Goal: Task Accomplishment & Management: Manage account settings

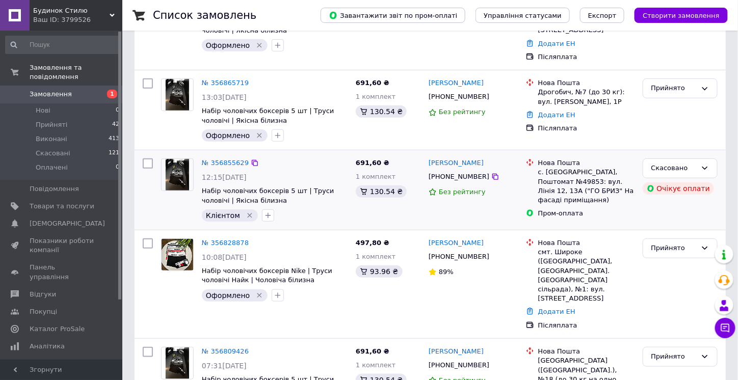
scroll to position [204, 0]
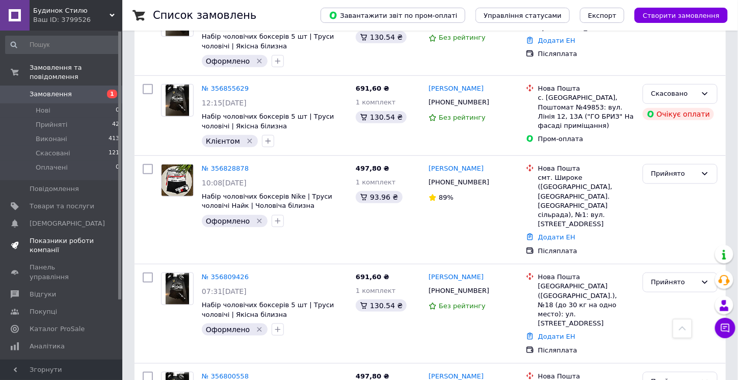
click at [35, 238] on span "Показники роботи компанії" at bounding box center [62, 245] width 65 height 18
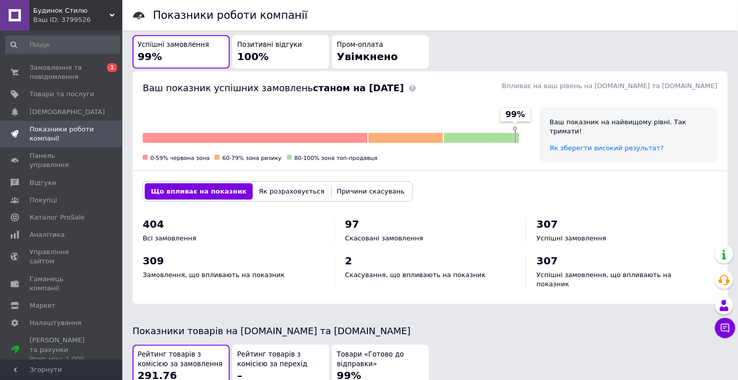
scroll to position [255, 0]
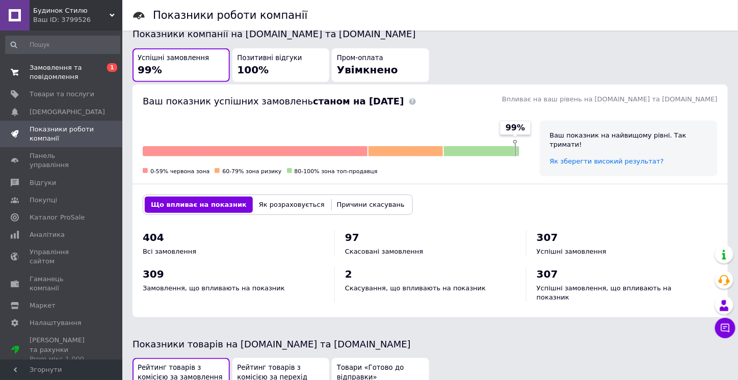
click at [82, 77] on span "Замовлення та повідомлення" at bounding box center [62, 72] width 65 height 18
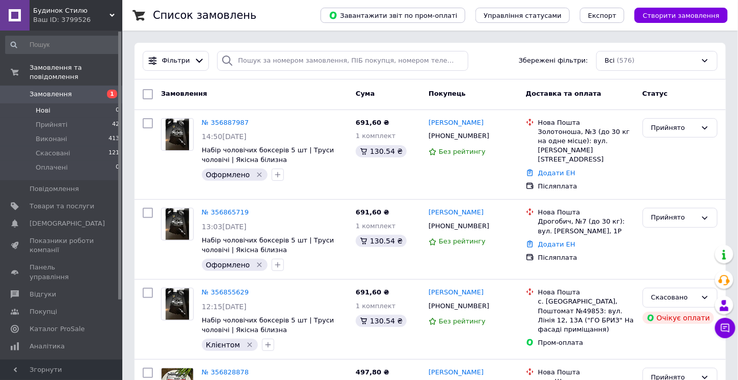
click at [80, 104] on li "Нові 0" at bounding box center [62, 110] width 125 height 14
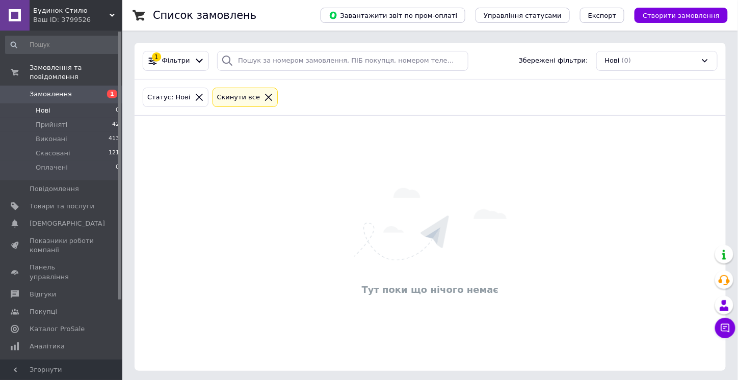
click at [113, 90] on span "1" at bounding box center [112, 94] width 10 height 9
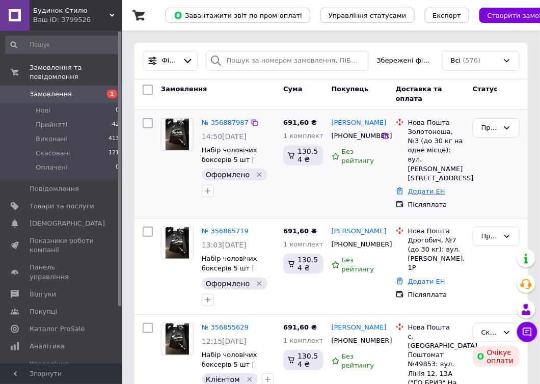
click at [412, 187] on link "Додати ЕН" at bounding box center [426, 191] width 37 height 8
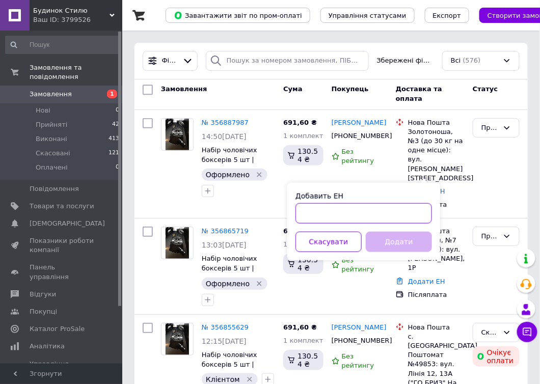
click at [363, 212] on input "Добавить ЕН" at bounding box center [363, 213] width 137 height 20
paste input "20451225147189"
type input "20451225147189"
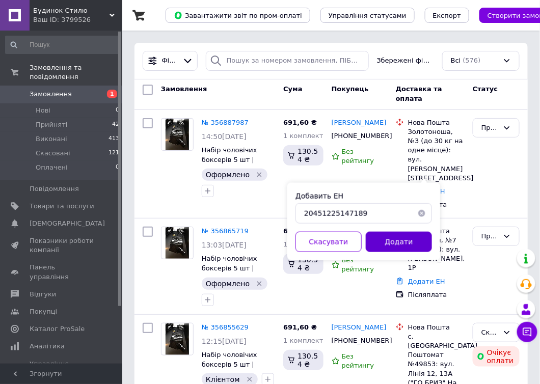
click at [396, 245] on button "Додати" at bounding box center [399, 242] width 66 height 20
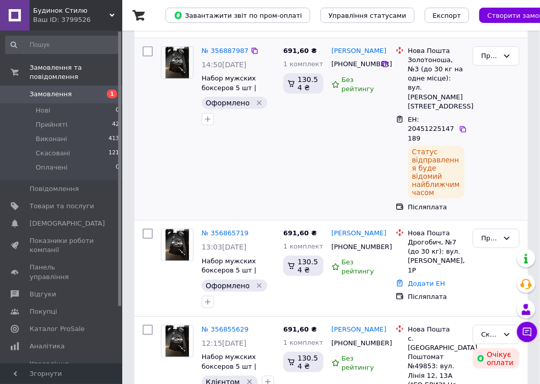
scroll to position [153, 0]
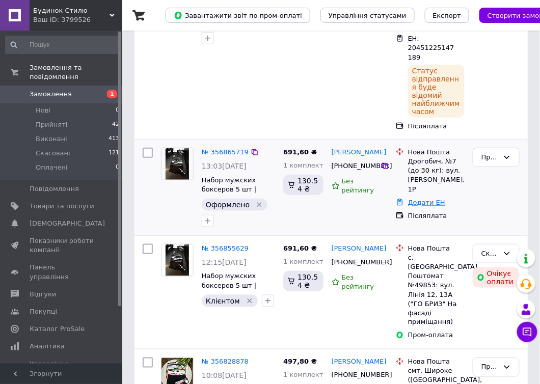
click at [420, 199] on link "Додати ЕН" at bounding box center [426, 203] width 37 height 8
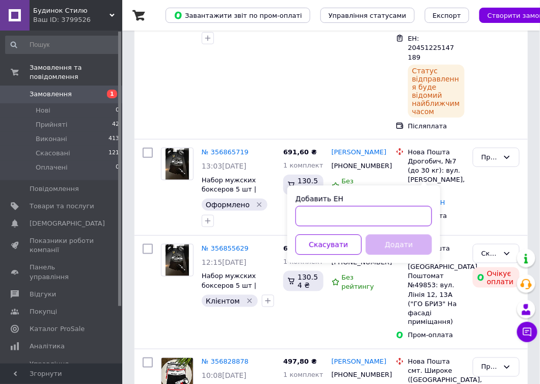
click at [369, 212] on input "Добавить ЕН" at bounding box center [363, 216] width 137 height 20
paste input "20451225140237"
type input "20451225140237"
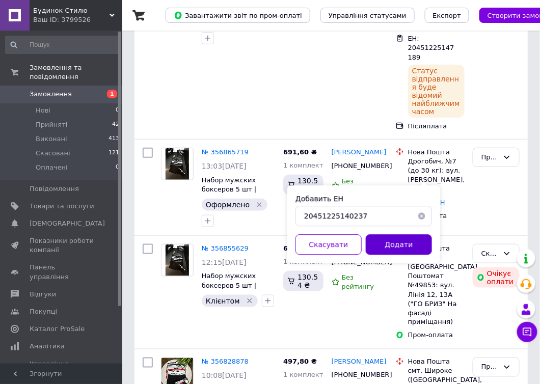
click at [394, 244] on button "Додати" at bounding box center [399, 245] width 66 height 20
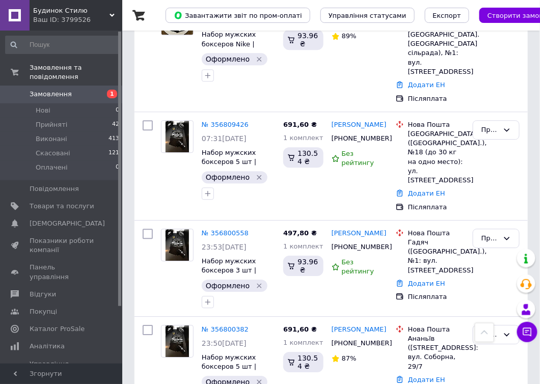
scroll to position [611, 0]
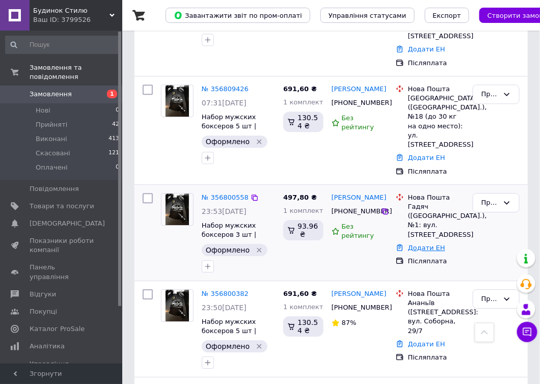
click at [429, 244] on link "Додати ЕН" at bounding box center [426, 248] width 37 height 8
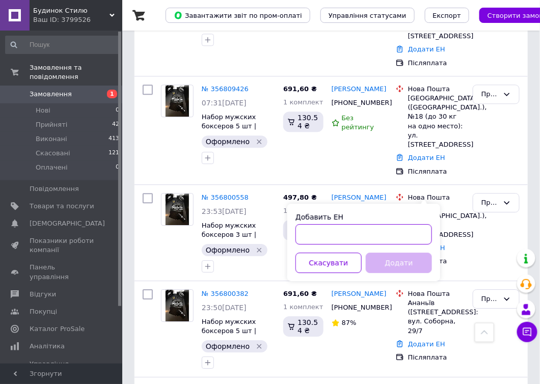
click at [383, 234] on input "Добавить ЕН" at bounding box center [363, 234] width 137 height 20
paste input "20451225138989"
type input "20451225138989"
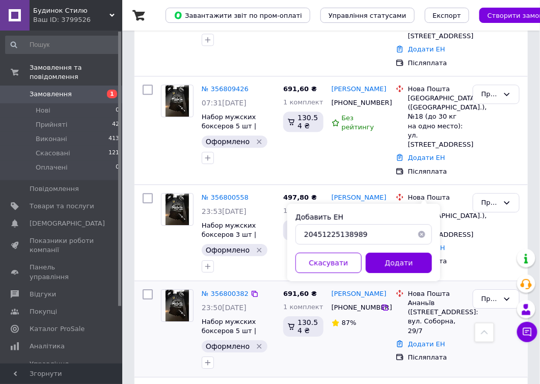
drag, startPoint x: 407, startPoint y: 266, endPoint x: 460, endPoint y: 239, distance: 60.2
click at [407, 266] on button "Додати" at bounding box center [399, 263] width 66 height 20
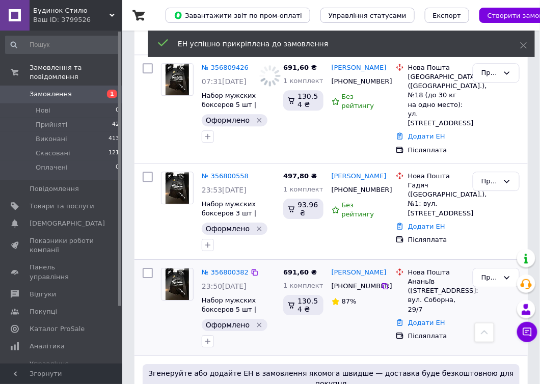
scroll to position [662, 0]
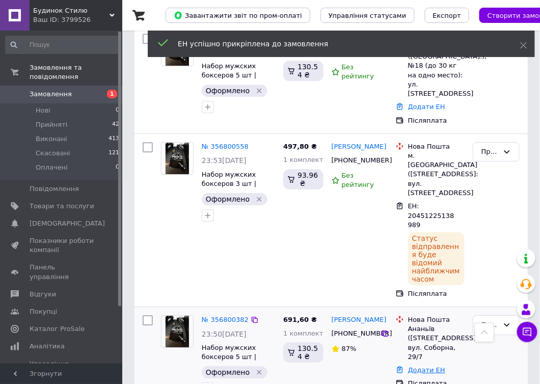
click at [417, 366] on link "Додати ЕН" at bounding box center [426, 370] width 37 height 8
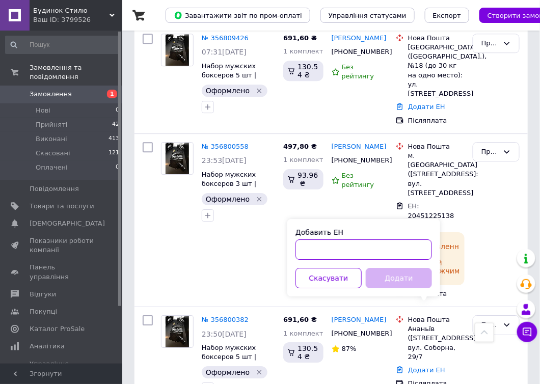
click at [345, 252] on input "Добавить ЕН" at bounding box center [363, 249] width 137 height 20
paste input "20451225136485"
type input "20451225136485"
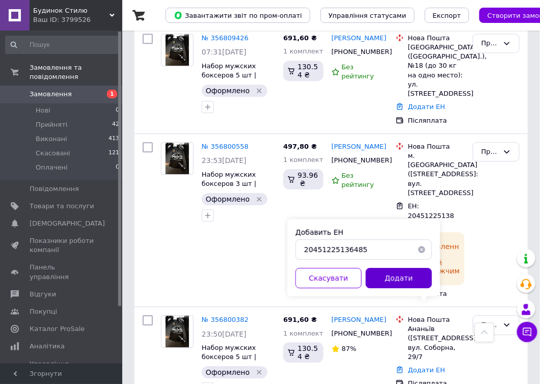
click at [385, 280] on button "Додати" at bounding box center [399, 278] width 66 height 20
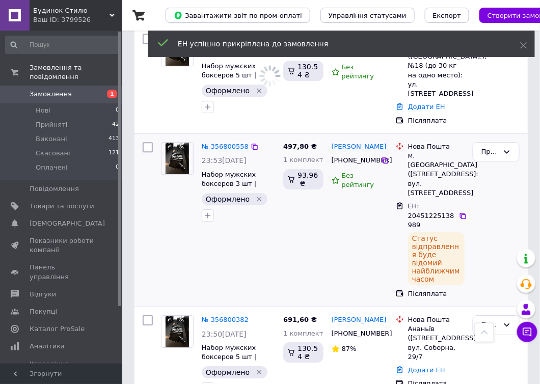
scroll to position [459, 0]
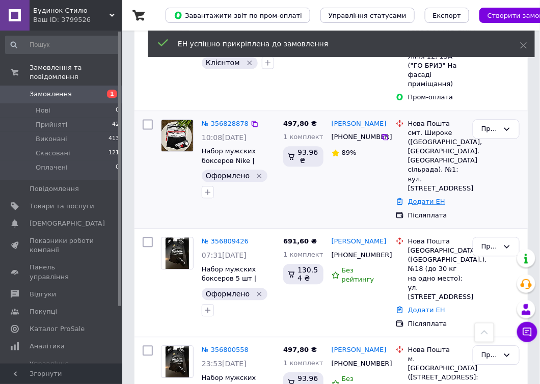
click at [417, 198] on link "Додати ЕН" at bounding box center [426, 202] width 37 height 8
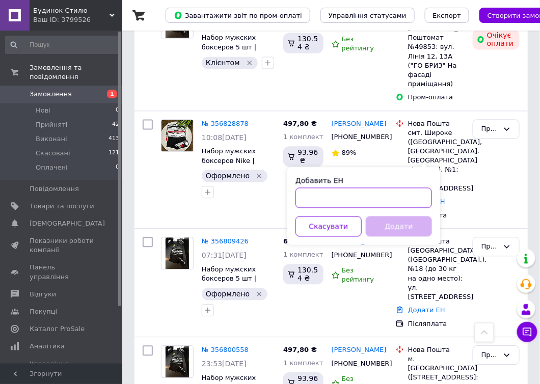
click at [369, 194] on input "Добавить ЕН" at bounding box center [363, 198] width 137 height 20
paste input "20451225131015"
type input "20451225131015"
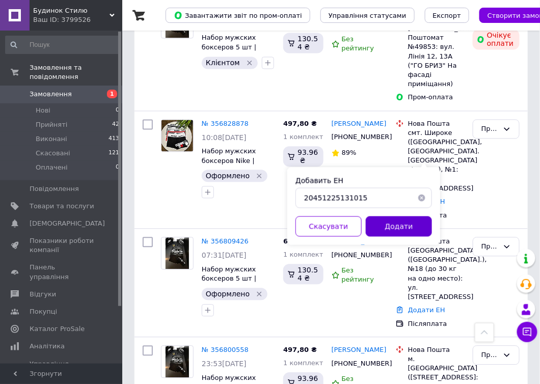
click at [382, 218] on button "Додати" at bounding box center [399, 227] width 66 height 20
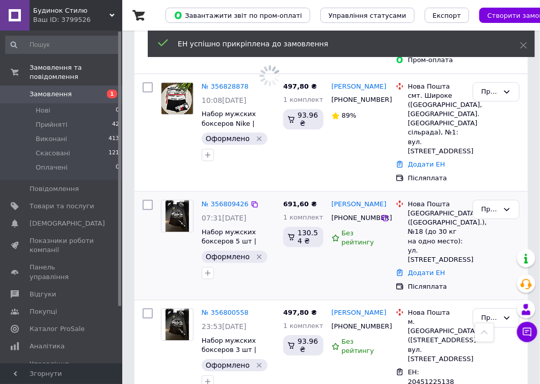
scroll to position [509, 0]
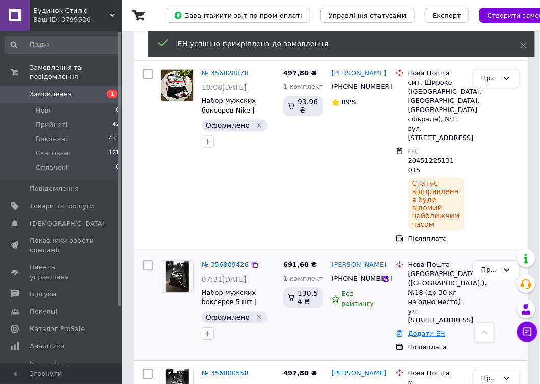
click at [418, 330] on link "Додати ЕН" at bounding box center [426, 334] width 37 height 8
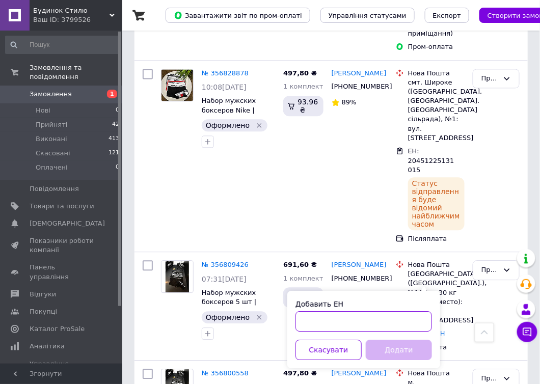
click at [370, 319] on input "Добавить ЕН" at bounding box center [363, 321] width 137 height 20
paste input "20451225129838"
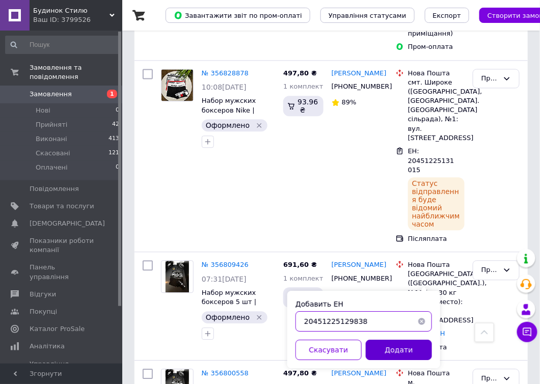
type input "20451225129838"
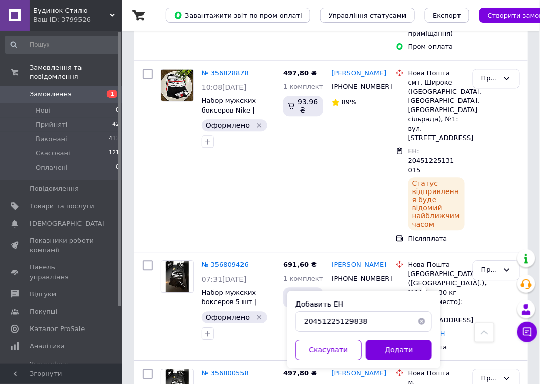
click at [396, 345] on button "Додати" at bounding box center [399, 350] width 66 height 20
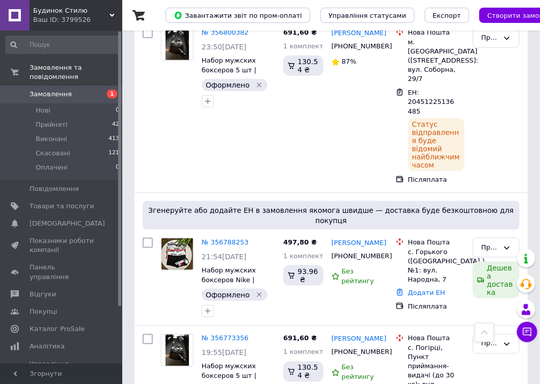
scroll to position [1121, 0]
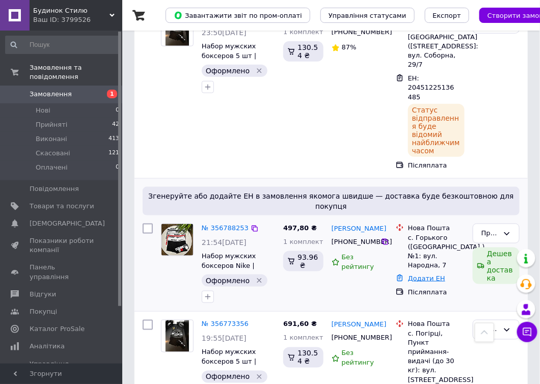
click at [422, 275] on link "Додати ЕН" at bounding box center [426, 279] width 37 height 8
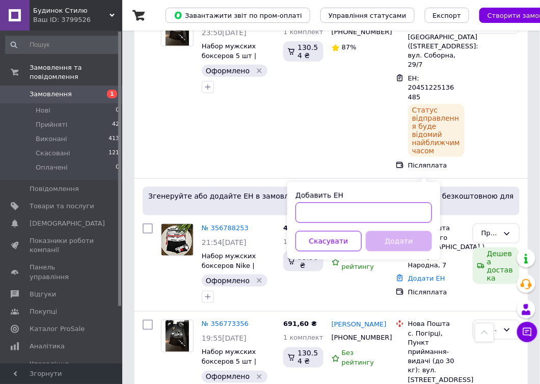
click at [372, 216] on input "Добавить ЕН" at bounding box center [363, 213] width 137 height 20
paste input "20451225125194"
type input "20451225125194"
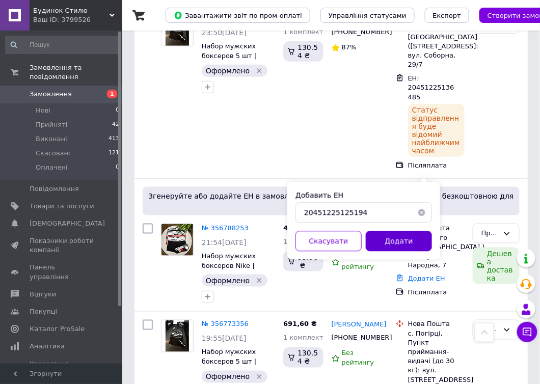
click at [395, 235] on button "Додати" at bounding box center [399, 241] width 66 height 20
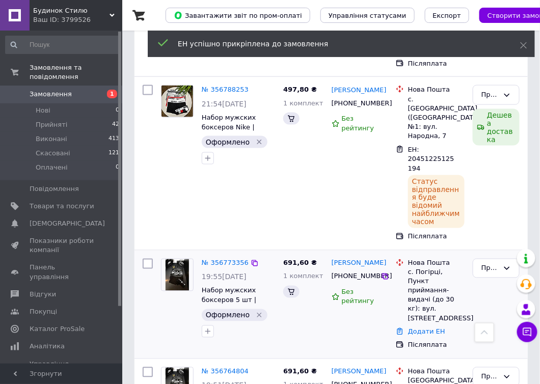
scroll to position [1196, 0]
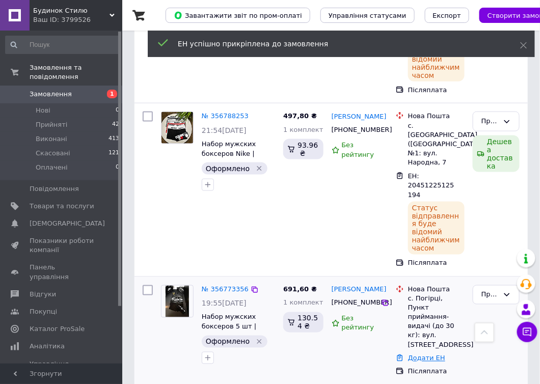
click at [420, 355] on link "Додати ЕН" at bounding box center [426, 359] width 37 height 8
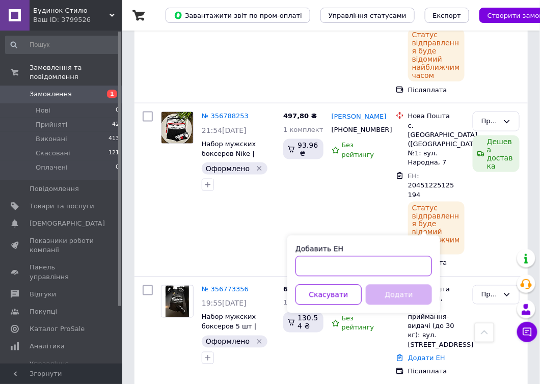
click at [372, 267] on input "Добавить ЕН" at bounding box center [363, 266] width 137 height 20
paste input "20451225123907"
type input "20451225123907"
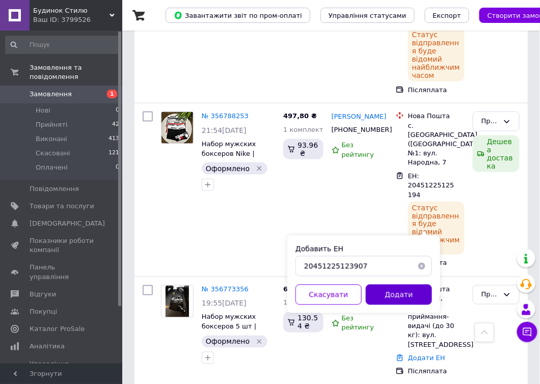
click at [396, 292] on button "Додати" at bounding box center [399, 295] width 66 height 20
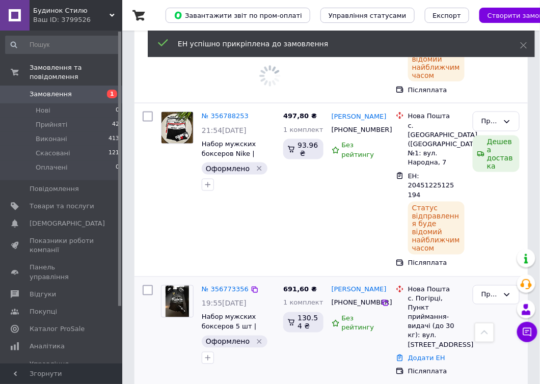
scroll to position [1298, 0]
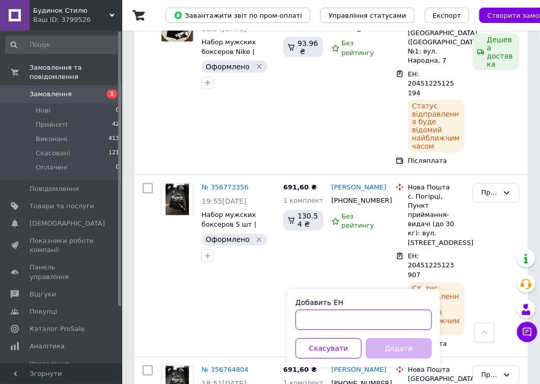
click at [384, 320] on input "Добавить ЕН" at bounding box center [363, 320] width 137 height 20
paste input "20451225121957"
type input "20451225121957"
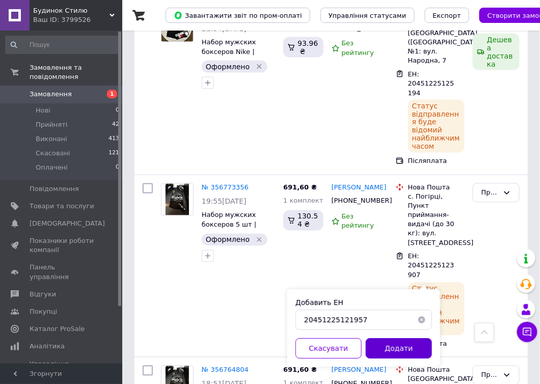
click at [389, 345] on button "Додати" at bounding box center [399, 349] width 66 height 20
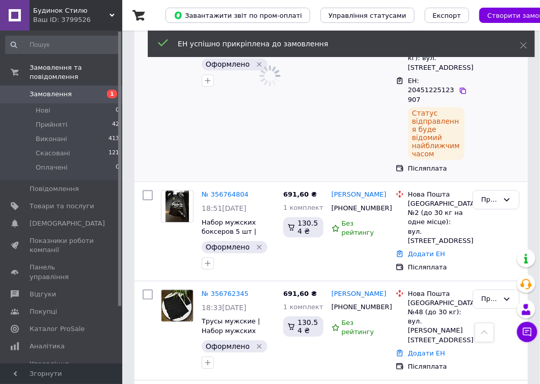
scroll to position [1502, 0]
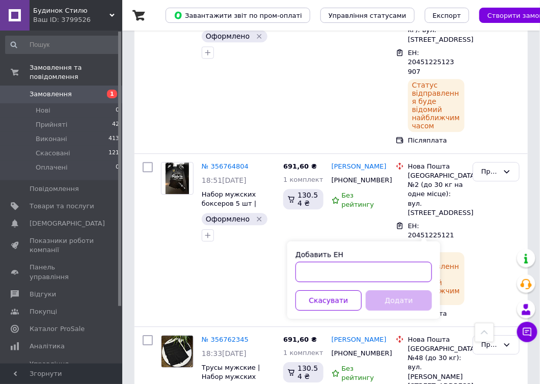
click at [355, 279] on input "Добавить ЕН" at bounding box center [363, 272] width 137 height 20
paste input "20451225120706"
type input "20451225120706"
click at [397, 296] on button "Додати" at bounding box center [399, 300] width 66 height 20
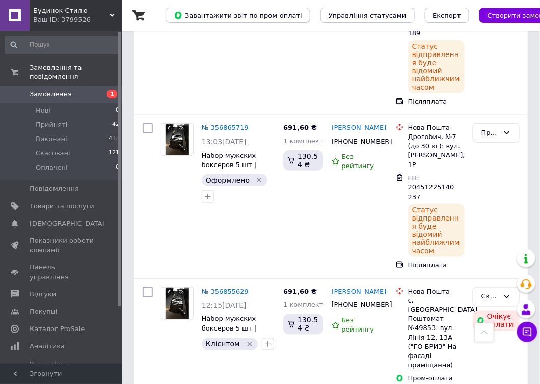
scroll to position [0, 0]
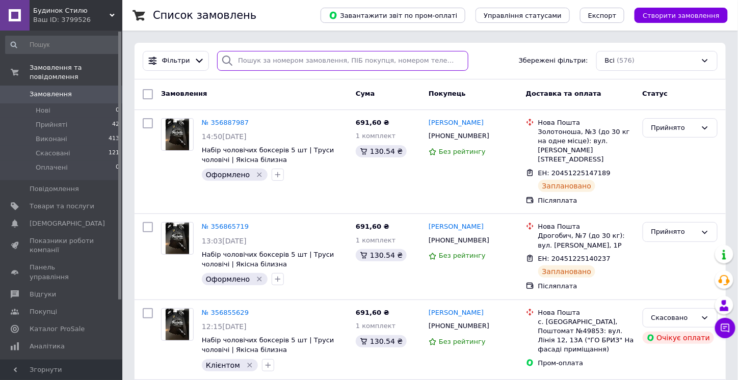
click at [257, 61] on input "search" at bounding box center [342, 61] width 251 height 20
paste input "20451223477684"
type input "20451223477684"
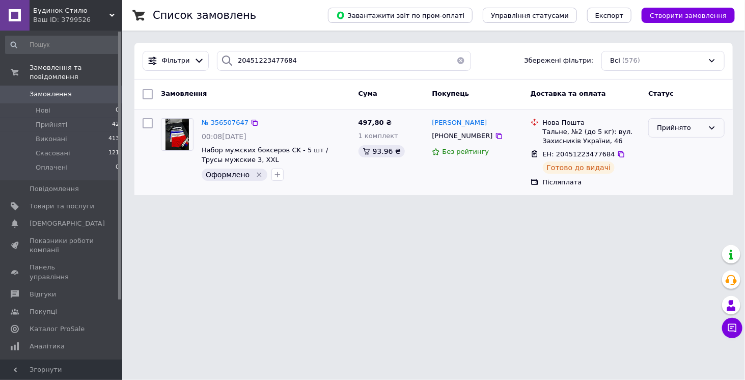
click at [663, 129] on div "Прийнято" at bounding box center [680, 128] width 47 height 11
click at [663, 145] on li "Виконано" at bounding box center [686, 149] width 75 height 19
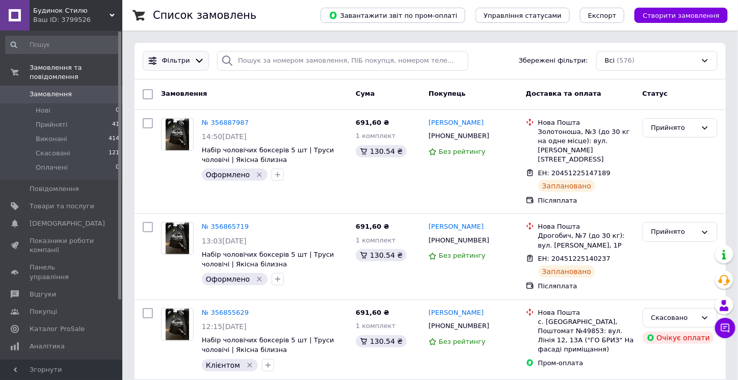
click at [177, 61] on span "Фільтри" at bounding box center [176, 61] width 28 height 10
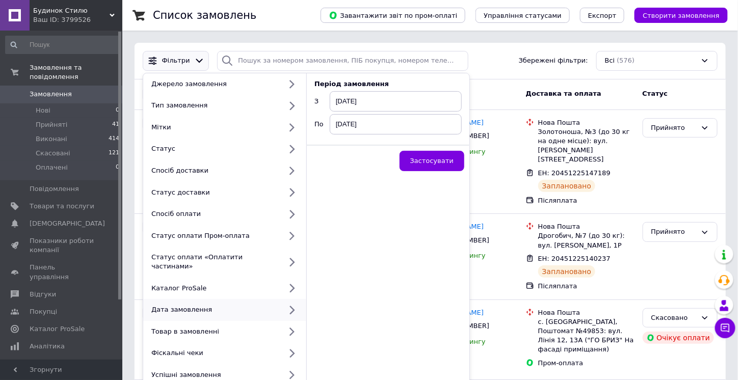
click at [345, 98] on span "[DATE]" at bounding box center [396, 101] width 132 height 20
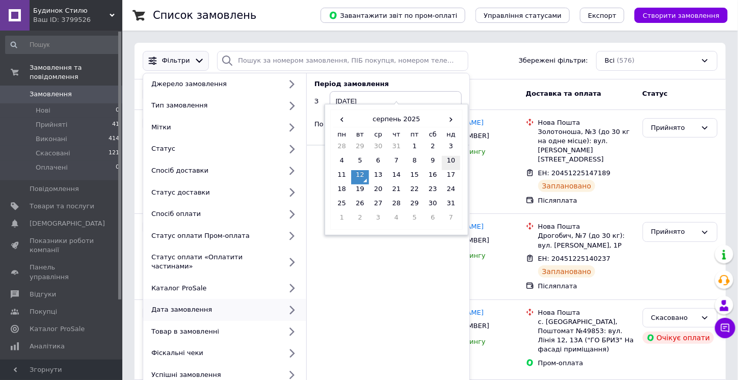
click at [456, 158] on td "10" at bounding box center [451, 163] width 18 height 14
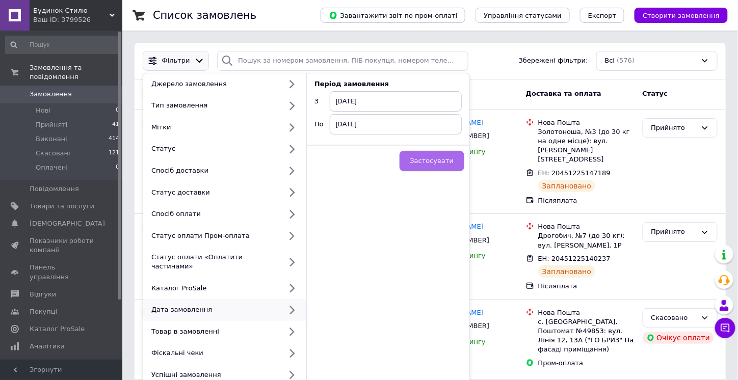
click at [425, 162] on span "Застосувати" at bounding box center [431, 161] width 43 height 8
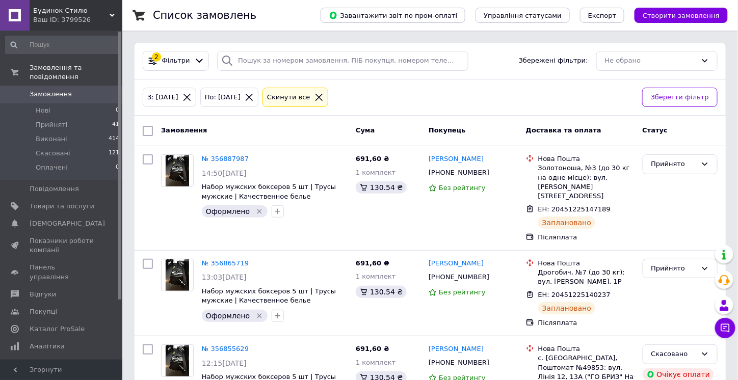
click at [149, 130] on input "checkbox" at bounding box center [148, 131] width 10 height 10
checkbox input "true"
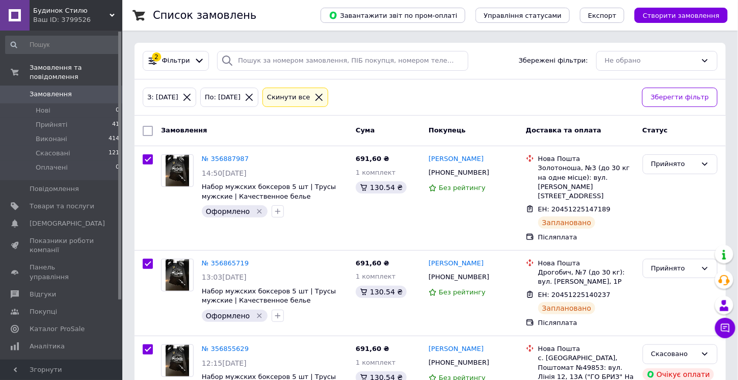
checkbox input "true"
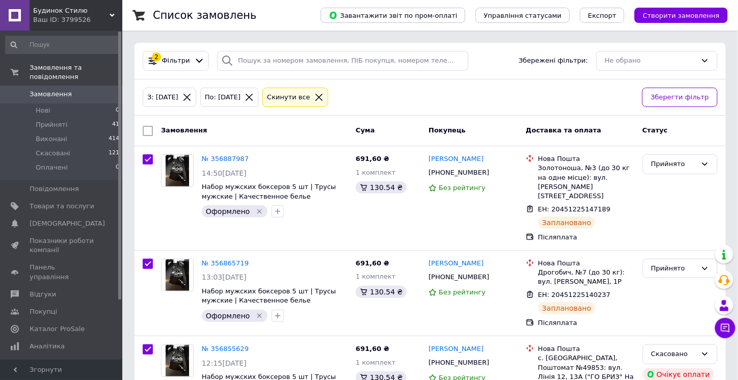
checkbox input "true"
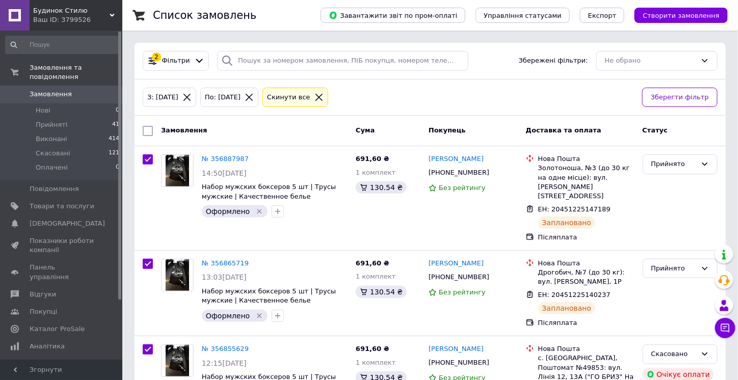
checkbox input "true"
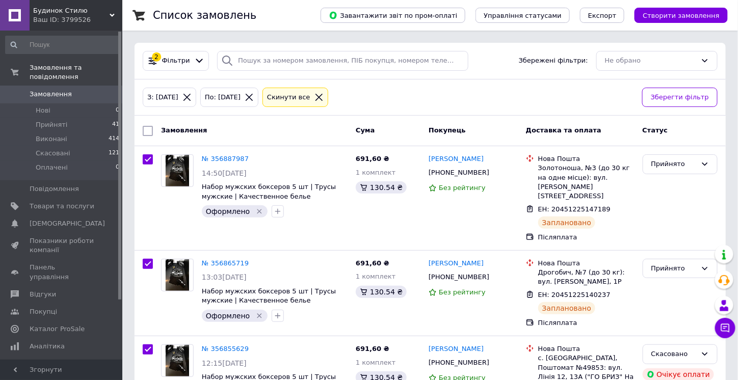
checkbox input "true"
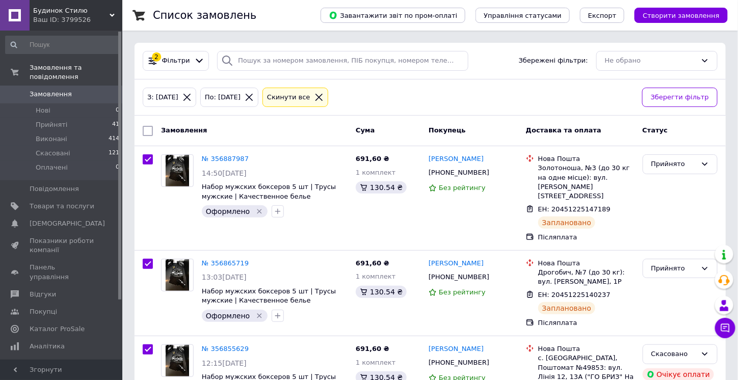
checkbox input "true"
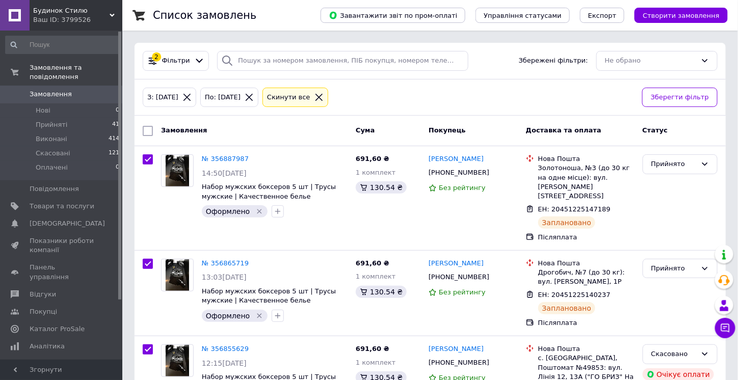
checkbox input "true"
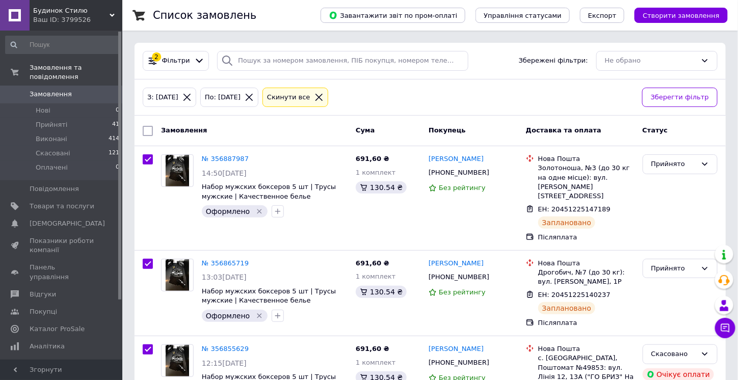
checkbox input "true"
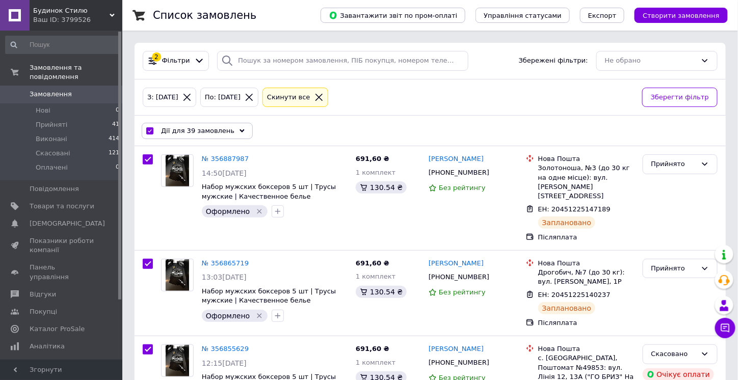
click at [149, 129] on input "checkbox" at bounding box center [149, 131] width 7 height 7
checkbox input "false"
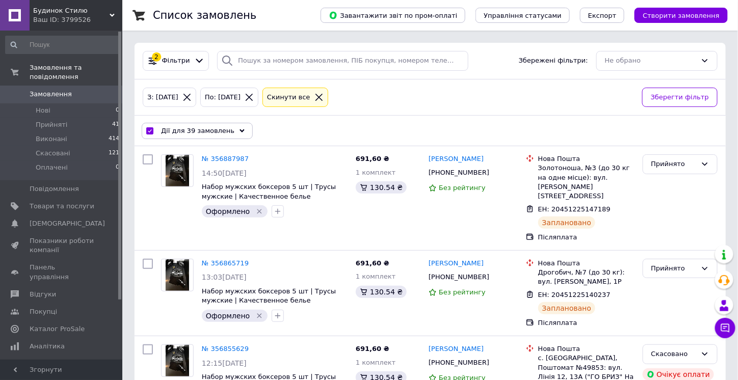
checkbox input "false"
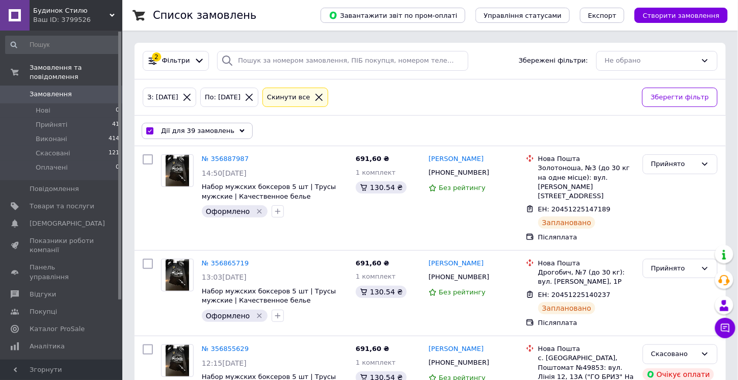
checkbox input "false"
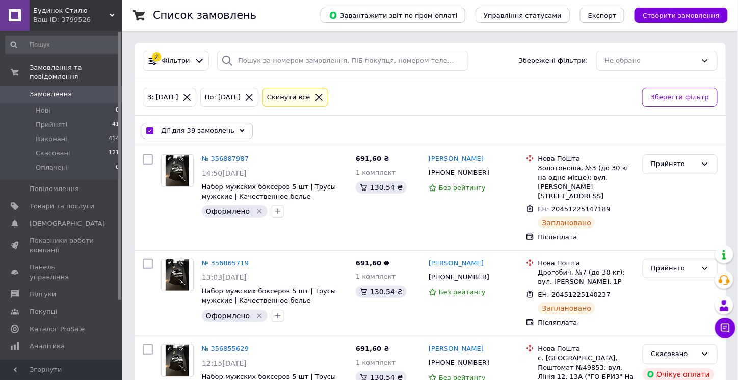
checkbox input "false"
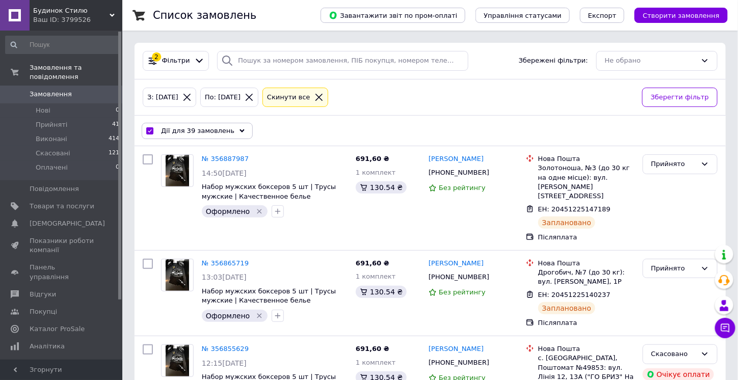
checkbox input "false"
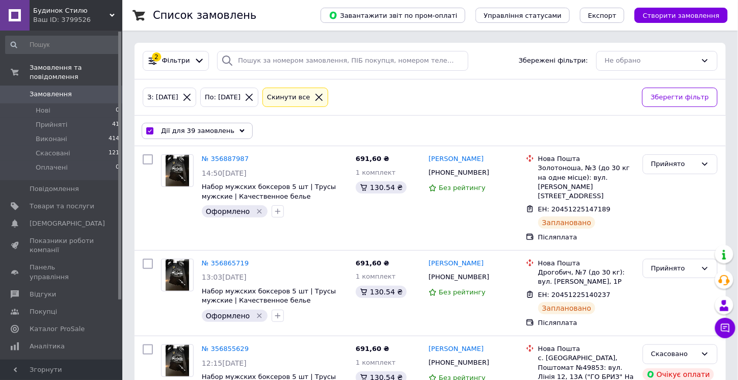
checkbox input "false"
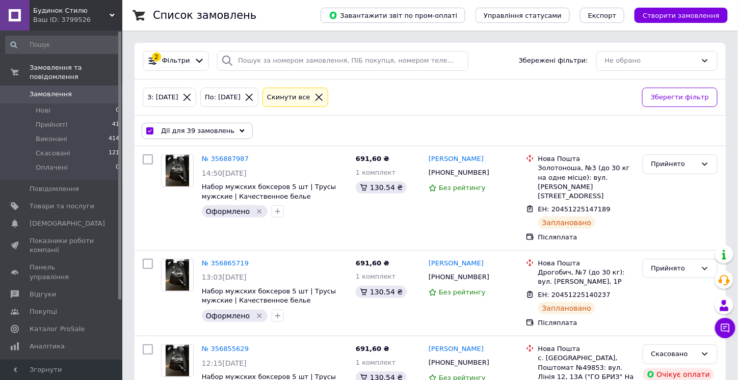
checkbox input "false"
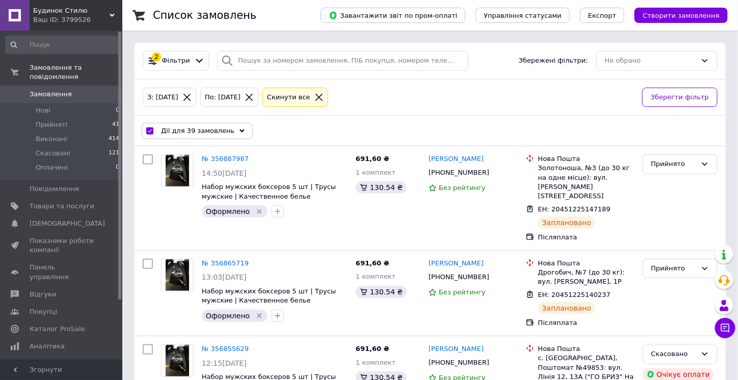
checkbox input "false"
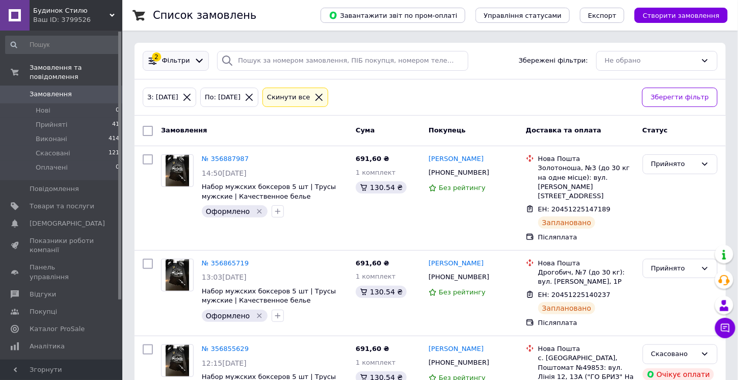
click at [173, 61] on span "Фільтри" at bounding box center [176, 61] width 28 height 10
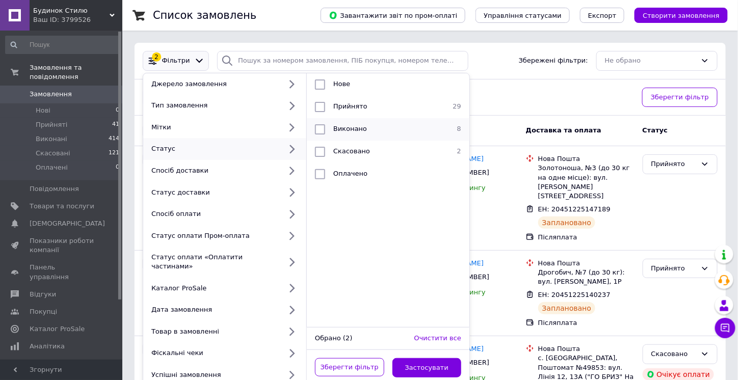
click at [321, 129] on input "checkbox" at bounding box center [320, 129] width 10 height 10
checkbox input "true"
click at [316, 110] on input "checkbox" at bounding box center [320, 107] width 10 height 10
checkbox input "true"
click at [411, 358] on button "Застосувати" at bounding box center [426, 368] width 69 height 20
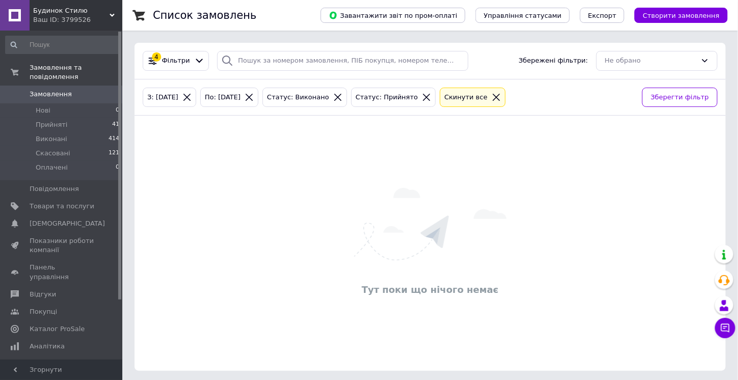
click at [423, 96] on icon at bounding box center [426, 97] width 7 height 7
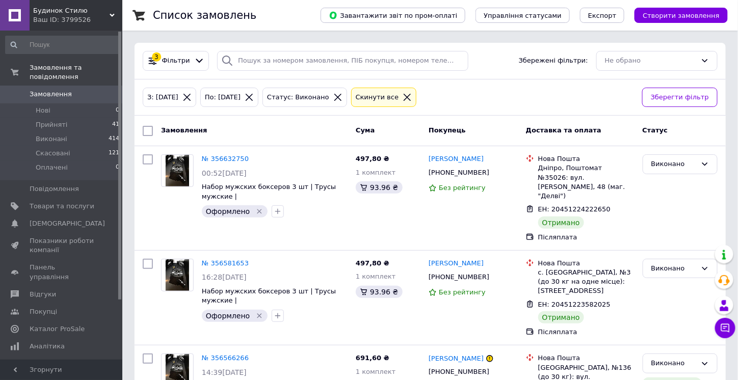
click at [341, 97] on icon at bounding box center [337, 97] width 7 height 7
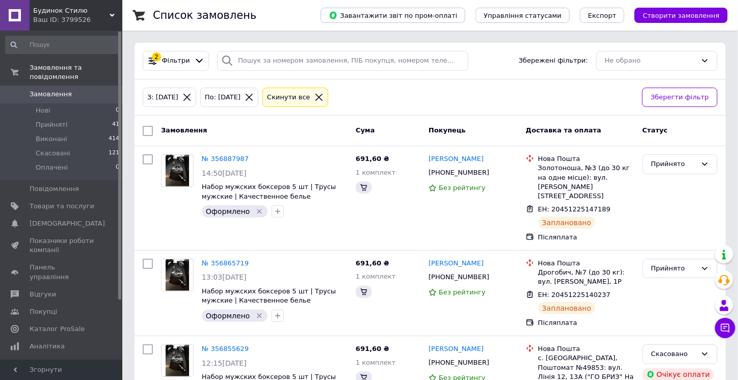
click at [146, 127] on input "checkbox" at bounding box center [148, 131] width 10 height 10
checkbox input "true"
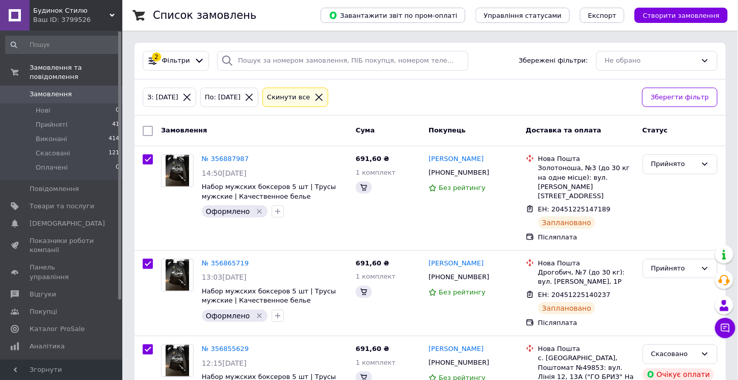
checkbox input "true"
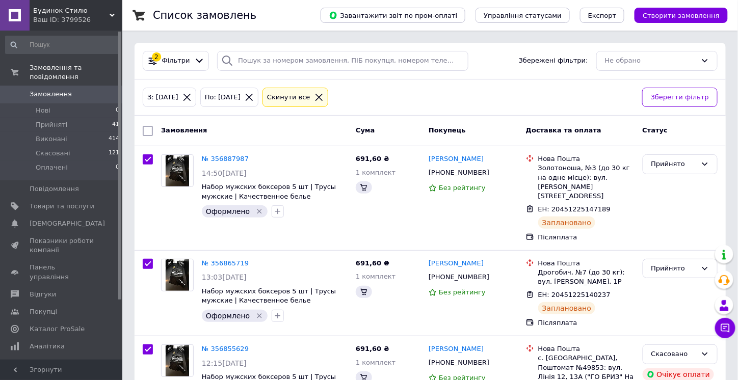
checkbox input "true"
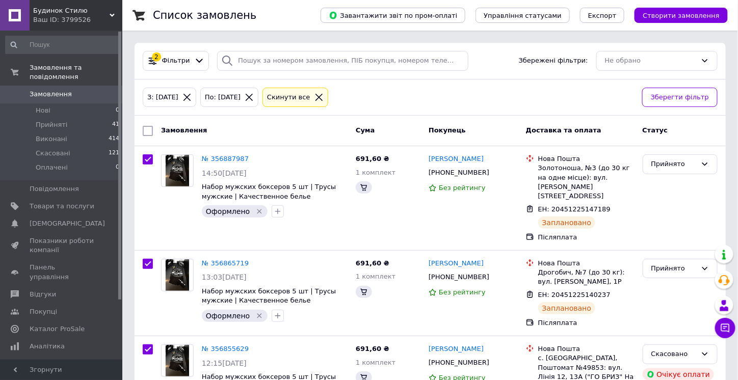
checkbox input "true"
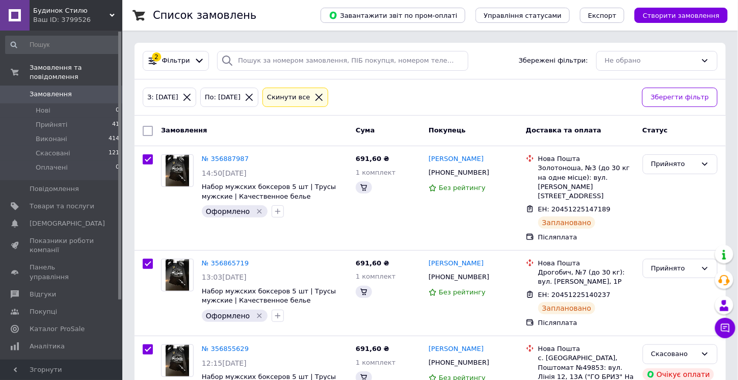
checkbox input "true"
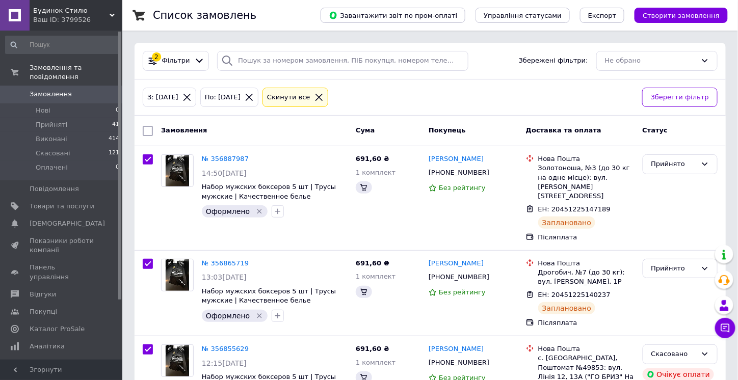
checkbox input "true"
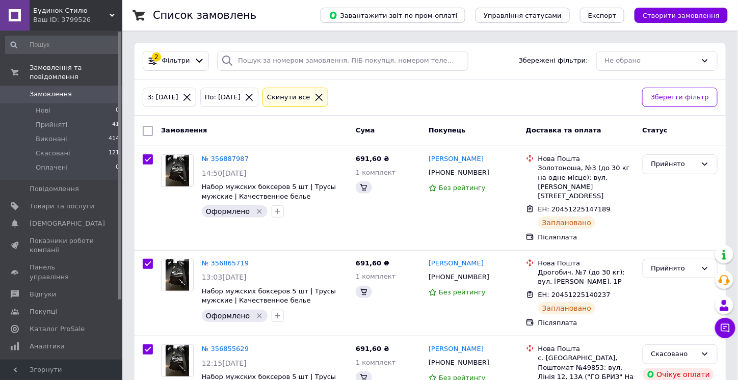
checkbox input "true"
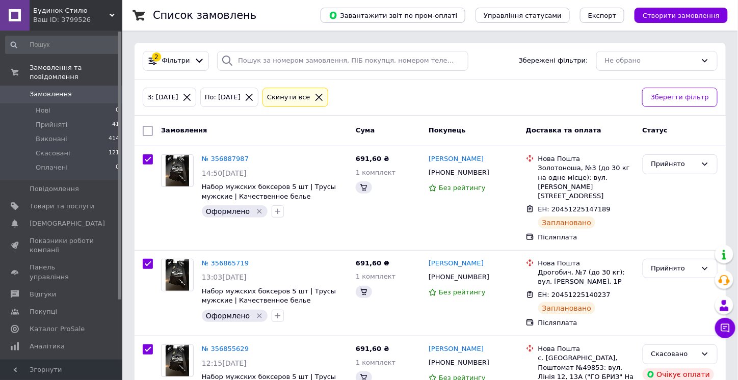
checkbox input "true"
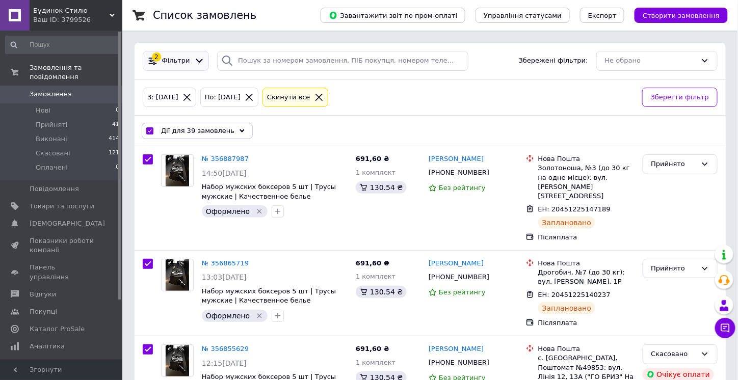
click at [170, 64] on span "Фільтри" at bounding box center [176, 61] width 28 height 10
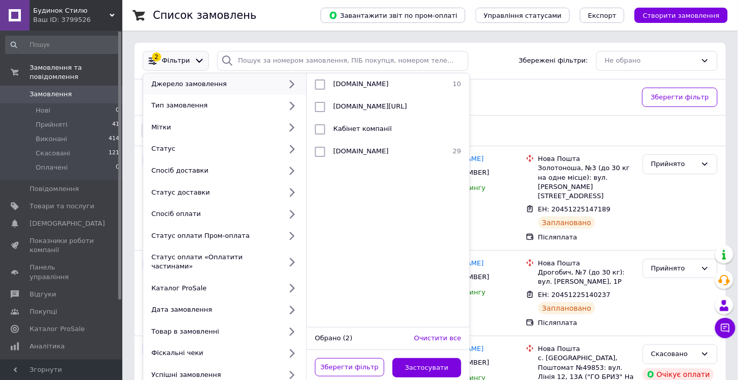
click at [483, 95] on div "З: 10.08.2025 По: 12.08.2025 Cкинути все" at bounding box center [388, 98] width 495 height 24
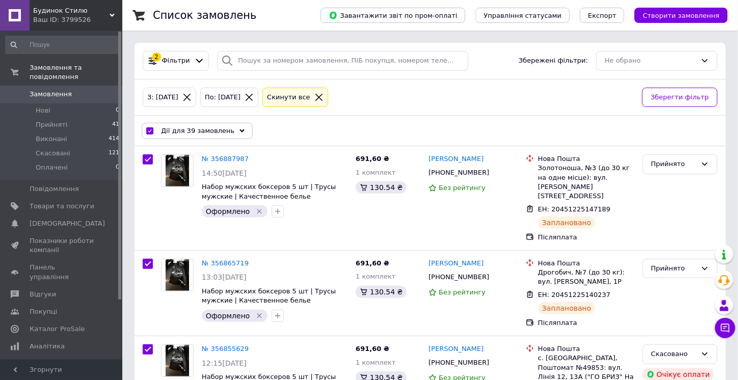
click at [322, 96] on icon at bounding box center [318, 97] width 7 height 7
checkbox input "false"
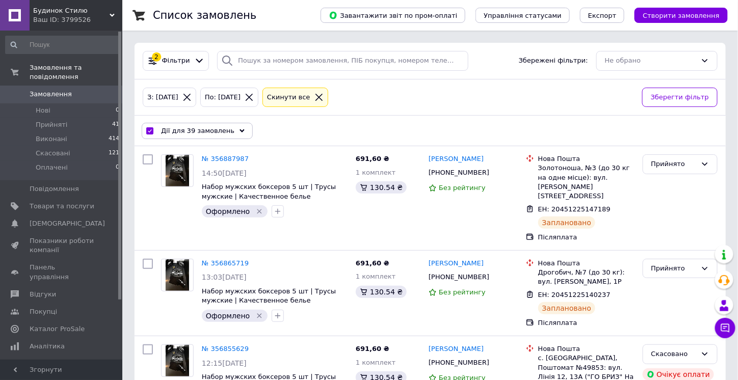
checkbox input "false"
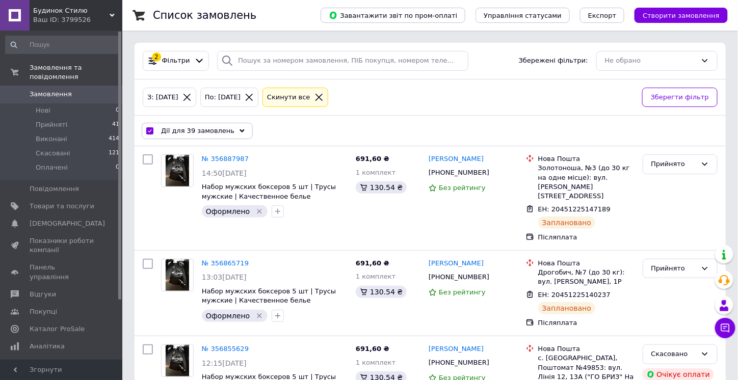
checkbox input "false"
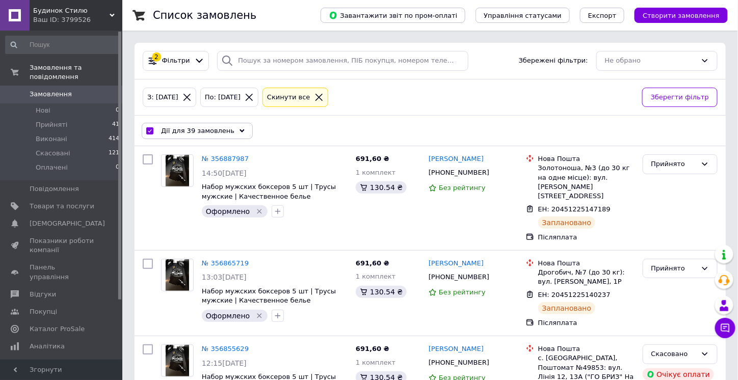
checkbox input "false"
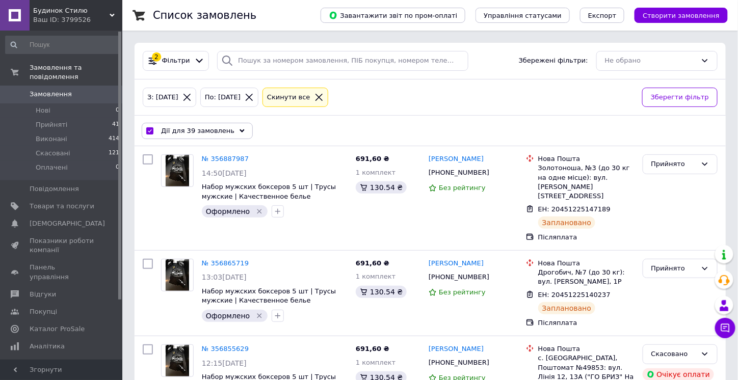
checkbox input "false"
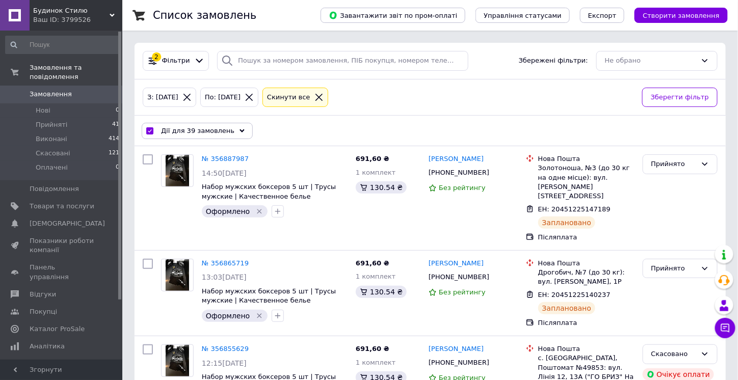
checkbox input "false"
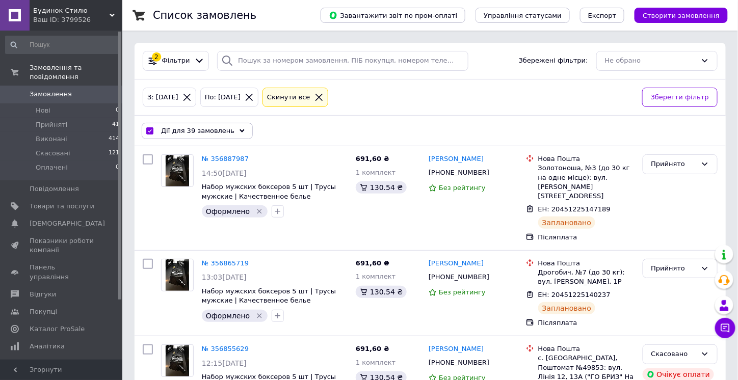
checkbox input "false"
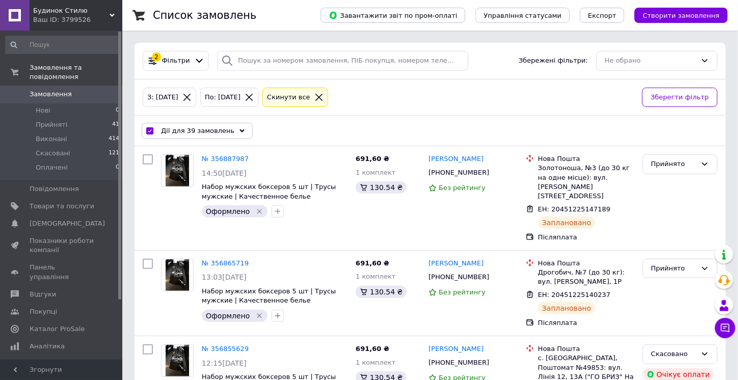
checkbox input "false"
